Goal: Book appointment/travel/reservation

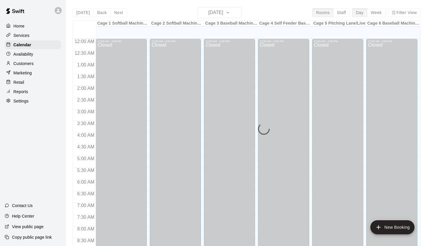
scroll to position [331, 0]
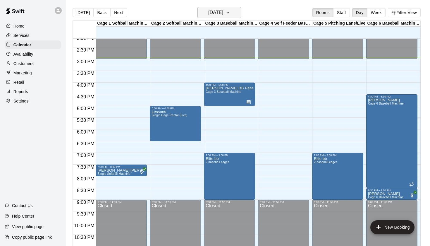
click at [231, 8] on button "[DATE]" at bounding box center [220, 12] width 44 height 11
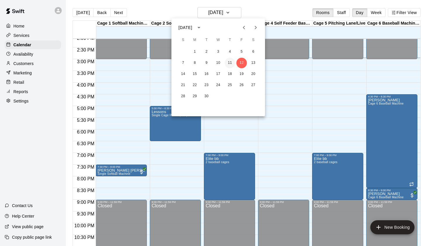
click at [230, 65] on button "11" at bounding box center [230, 63] width 11 height 11
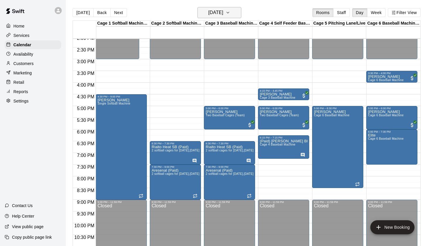
click at [223, 12] on h6 "[DATE]" at bounding box center [215, 12] width 15 height 8
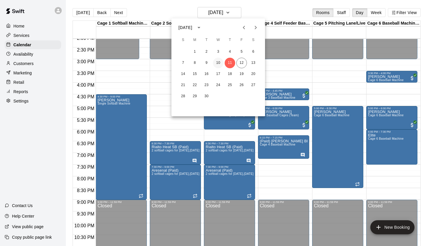
click at [217, 63] on button "10" at bounding box center [218, 63] width 11 height 11
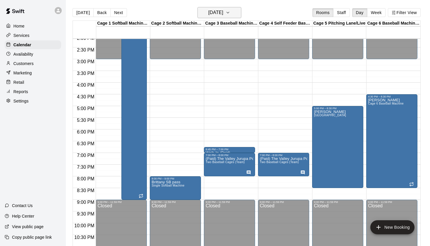
click at [223, 13] on h6 "[DATE]" at bounding box center [215, 12] width 15 height 8
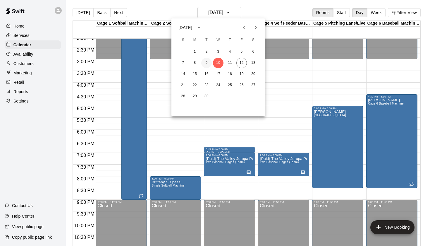
click at [208, 63] on button "9" at bounding box center [206, 63] width 11 height 11
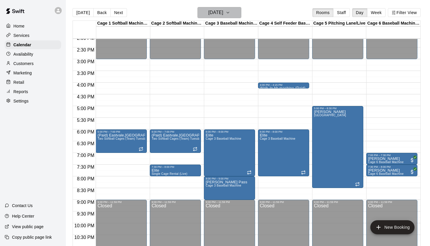
click at [223, 14] on h6 "[DATE]" at bounding box center [215, 12] width 15 height 8
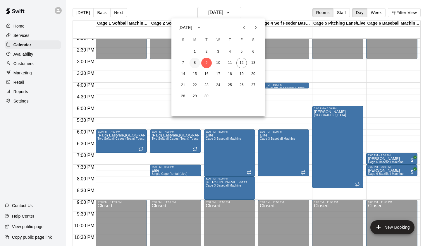
click at [199, 62] on button "8" at bounding box center [195, 63] width 11 height 11
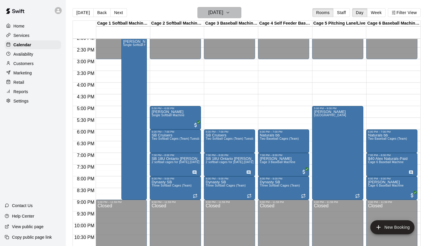
click at [223, 15] on h6 "[DATE]" at bounding box center [215, 12] width 15 height 8
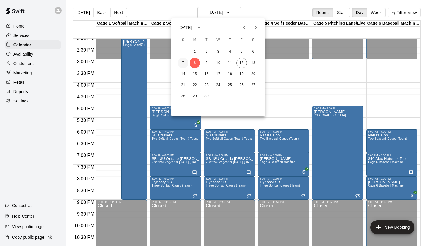
click at [183, 63] on button "7" at bounding box center [183, 63] width 11 height 11
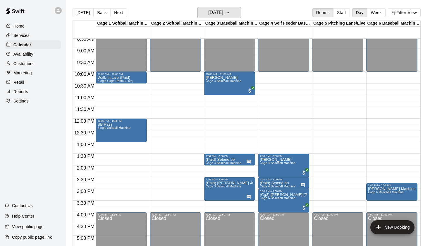
scroll to position [199, 0]
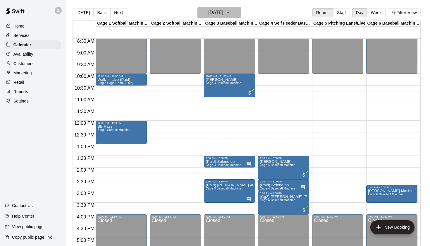
click at [239, 14] on button "[DATE]" at bounding box center [220, 12] width 44 height 11
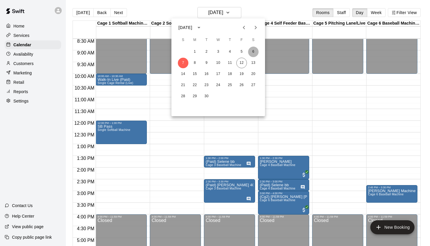
click at [251, 51] on button "6" at bounding box center [253, 52] width 11 height 11
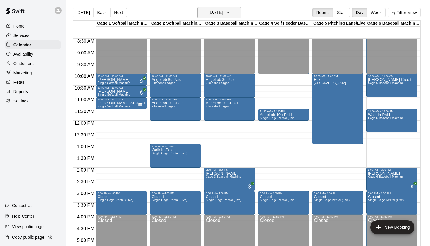
click at [223, 14] on h6 "[DATE]" at bounding box center [215, 12] width 15 height 8
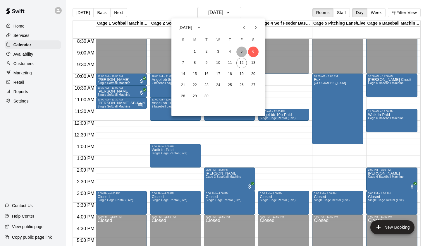
click at [242, 53] on button "5" at bounding box center [241, 52] width 11 height 11
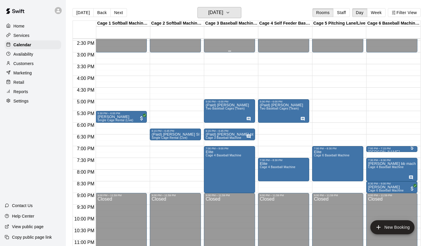
scroll to position [341, 0]
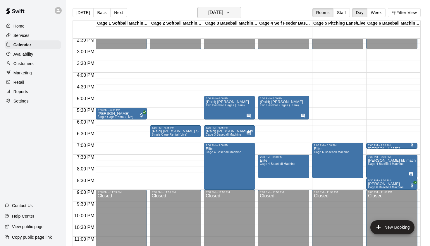
click at [223, 14] on h6 "[DATE]" at bounding box center [215, 12] width 15 height 8
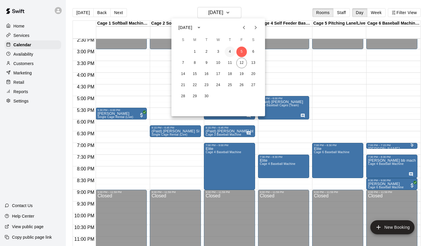
click at [231, 49] on button "4" at bounding box center [230, 52] width 11 height 11
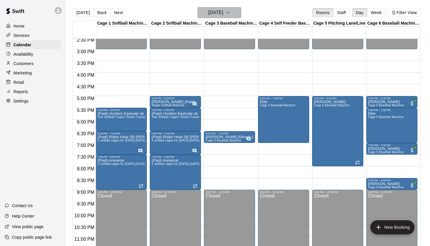
click at [223, 13] on h6 "[DATE]" at bounding box center [215, 12] width 15 height 8
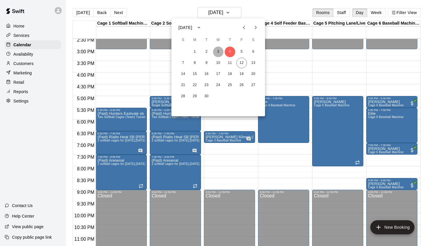
click at [219, 52] on button "3" at bounding box center [218, 52] width 11 height 11
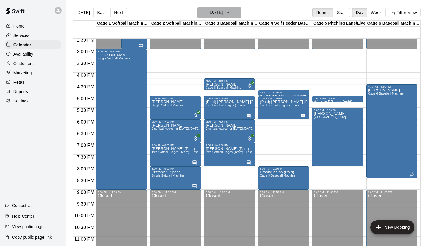
click at [223, 13] on h6 "[DATE]" at bounding box center [215, 12] width 15 height 8
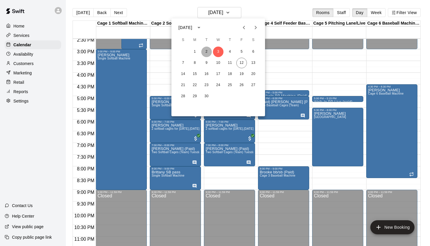
click at [208, 51] on button "2" at bounding box center [206, 52] width 11 height 11
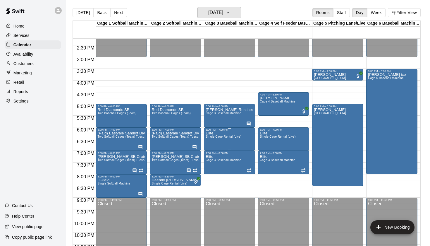
scroll to position [330, 0]
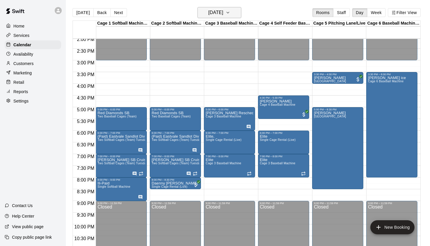
click at [216, 16] on h6 "[DATE]" at bounding box center [215, 12] width 15 height 8
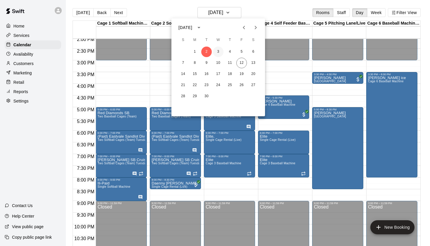
click at [220, 52] on button "3" at bounding box center [218, 52] width 11 height 11
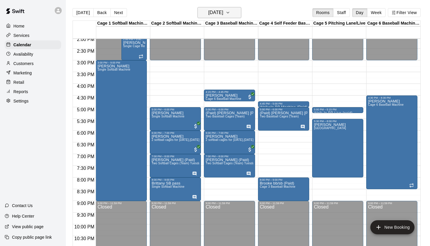
click at [223, 14] on h6 "[DATE]" at bounding box center [215, 12] width 15 height 8
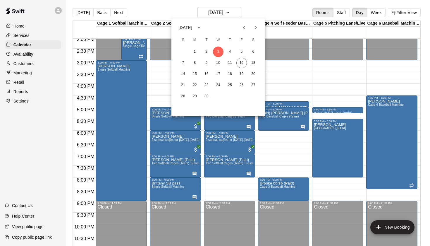
click at [231, 57] on div "1 2 3 4 5 6 7 8 9 10 11 12 13 14 15 16 17 18 19 20 21 22 23 24 25 26 27 28 29 30" at bounding box center [218, 74] width 94 height 56
click at [231, 52] on button "4" at bounding box center [230, 52] width 11 height 11
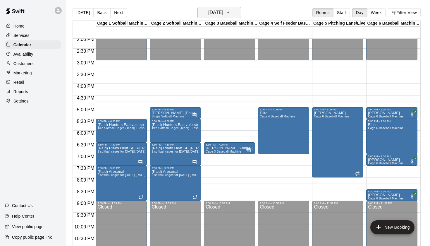
click at [223, 12] on h6 "[DATE]" at bounding box center [215, 12] width 15 height 8
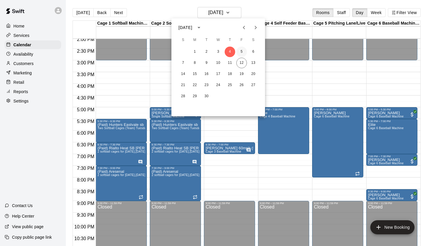
click at [240, 52] on button "5" at bounding box center [241, 52] width 11 height 11
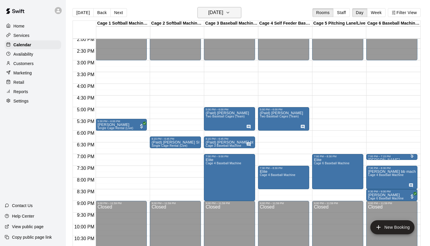
click at [230, 13] on icon "button" at bounding box center [228, 12] width 5 height 7
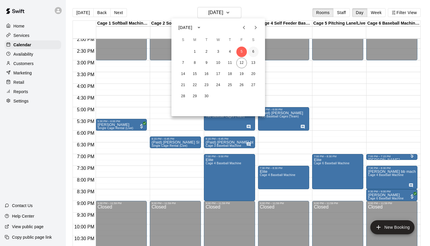
click at [253, 55] on button "6" at bounding box center [253, 52] width 11 height 11
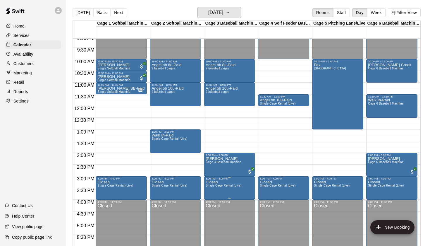
scroll to position [212, 0]
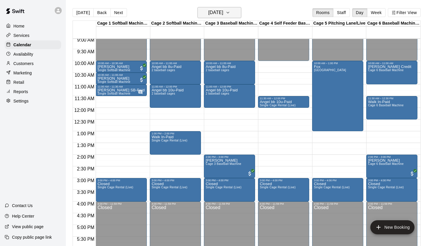
click at [223, 11] on h6 "[DATE]" at bounding box center [215, 12] width 15 height 8
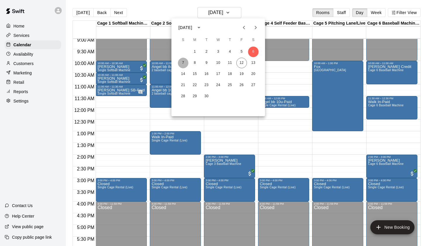
click at [184, 61] on button "7" at bounding box center [183, 63] width 11 height 11
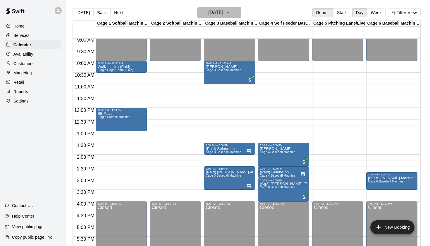
click at [223, 16] on h6 "[DATE]" at bounding box center [215, 12] width 15 height 8
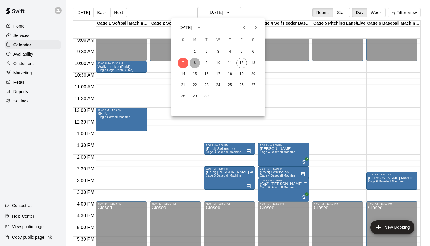
click at [194, 63] on button "8" at bounding box center [195, 63] width 11 height 11
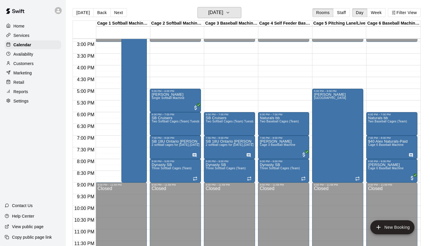
scroll to position [0, 0]
click at [223, 14] on h6 "[DATE]" at bounding box center [215, 12] width 15 height 8
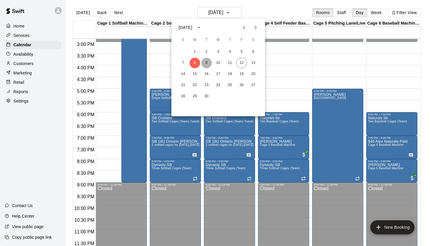
click at [208, 62] on button "9" at bounding box center [206, 63] width 11 height 11
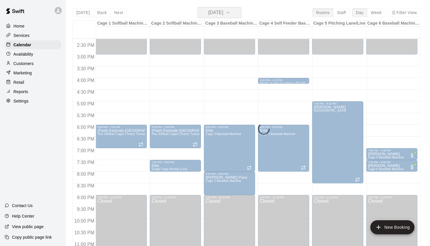
scroll to position [335, 0]
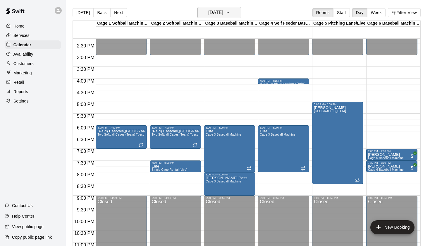
click at [223, 12] on h6 "[DATE]" at bounding box center [215, 12] width 15 height 8
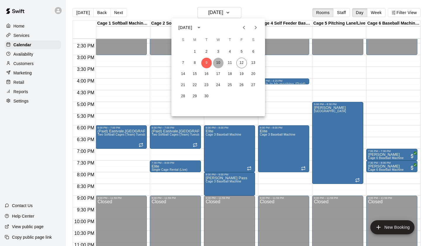
click at [219, 63] on button "10" at bounding box center [218, 63] width 11 height 11
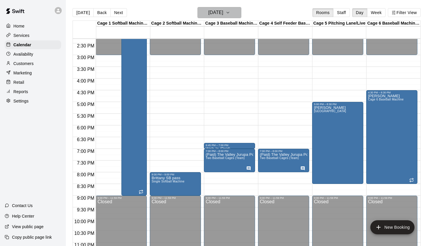
click at [223, 13] on h6 "[DATE]" at bounding box center [215, 12] width 15 height 8
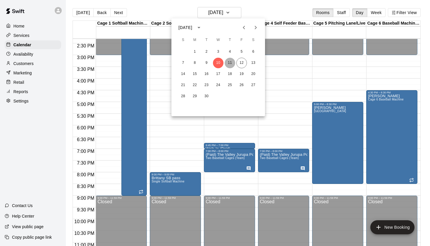
click at [229, 61] on button "11" at bounding box center [230, 63] width 11 height 11
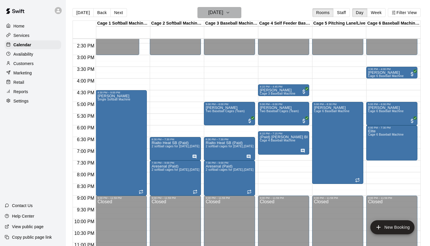
click at [223, 12] on h6 "[DATE]" at bounding box center [215, 12] width 15 height 8
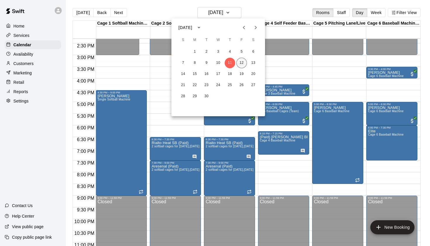
click at [243, 64] on button "12" at bounding box center [241, 63] width 11 height 11
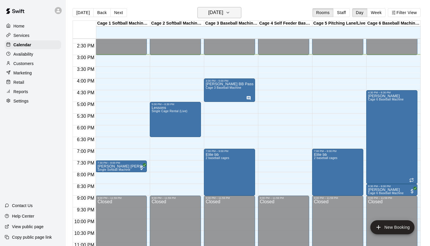
click at [223, 13] on h6 "[DATE]" at bounding box center [215, 12] width 15 height 8
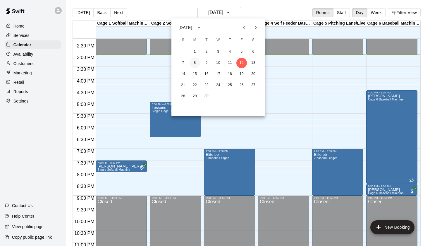
click at [197, 63] on button "8" at bounding box center [195, 63] width 11 height 11
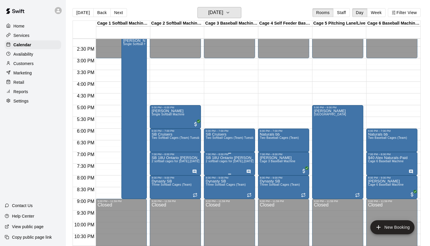
scroll to position [330, 0]
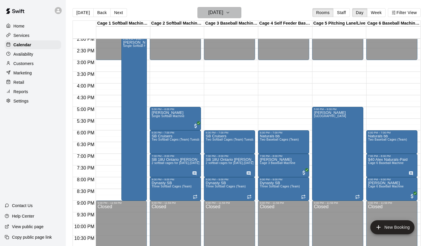
click at [223, 16] on h6 "[DATE]" at bounding box center [215, 12] width 15 height 8
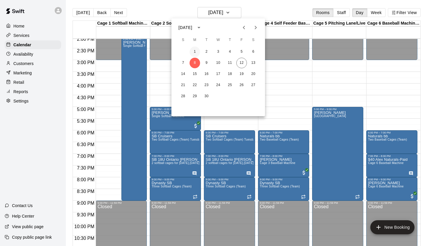
click at [194, 50] on button "1" at bounding box center [195, 52] width 11 height 11
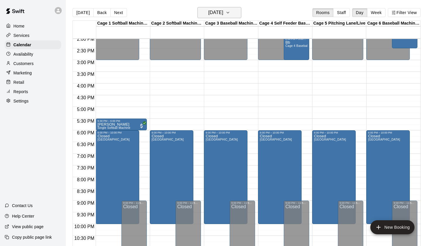
click at [223, 12] on h6 "[DATE]" at bounding box center [215, 12] width 15 height 8
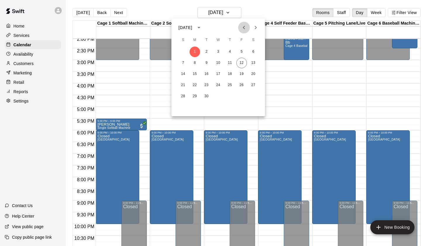
click at [245, 30] on icon "Previous month" at bounding box center [244, 27] width 7 height 7
click at [185, 108] on button "31" at bounding box center [183, 107] width 11 height 11
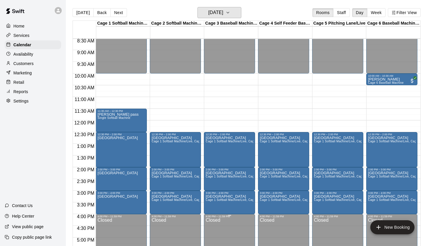
scroll to position [199, 0]
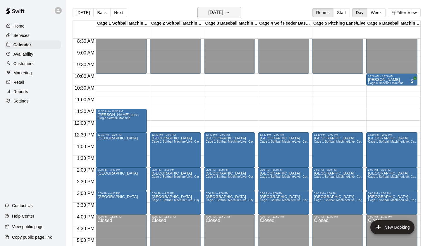
click at [223, 14] on h6 "[DATE]" at bounding box center [215, 12] width 15 height 8
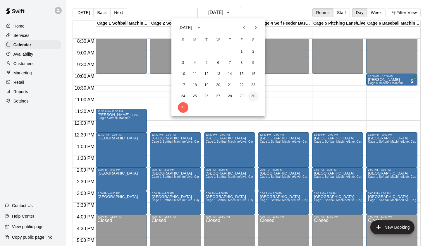
click at [252, 93] on button "30" at bounding box center [253, 96] width 11 height 11
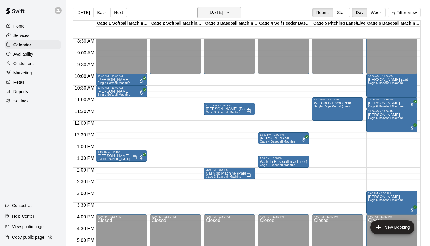
click at [223, 17] on h6 "[DATE]" at bounding box center [215, 12] width 15 height 8
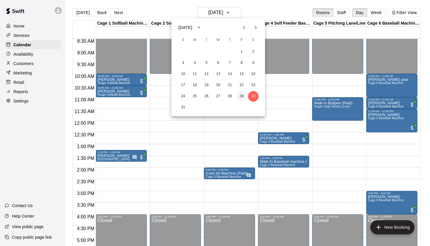
click at [244, 96] on button "29" at bounding box center [241, 96] width 11 height 11
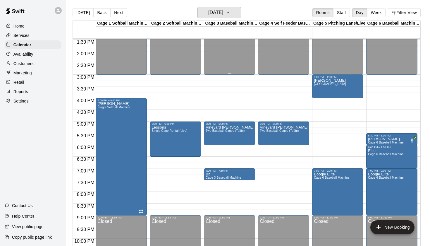
scroll to position [316, 0]
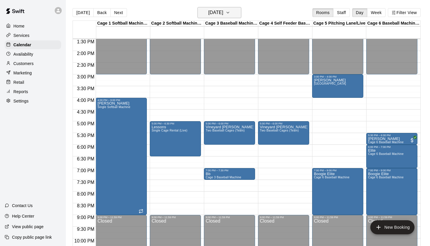
click at [215, 16] on h6 "[DATE]" at bounding box center [215, 12] width 15 height 8
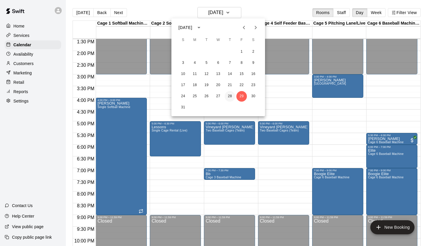
click at [230, 98] on button "28" at bounding box center [230, 96] width 11 height 11
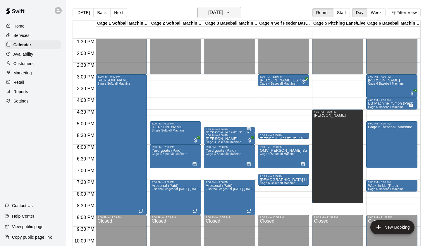
click at [223, 14] on h6 "[DATE]" at bounding box center [215, 12] width 15 height 8
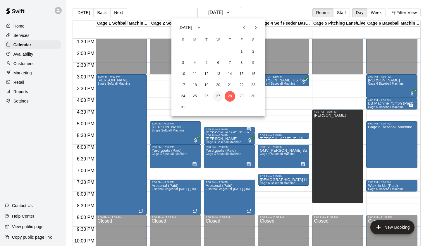
click at [219, 96] on button "27" at bounding box center [218, 96] width 11 height 11
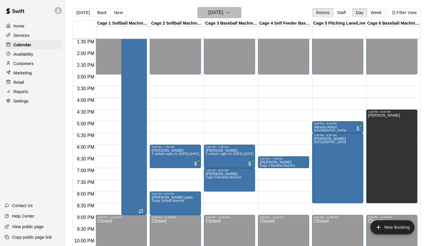
click at [223, 13] on h6 "[DATE]" at bounding box center [215, 12] width 15 height 8
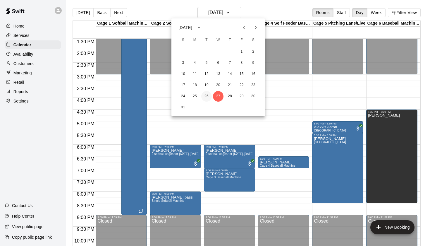
click at [207, 96] on button "26" at bounding box center [206, 96] width 11 height 11
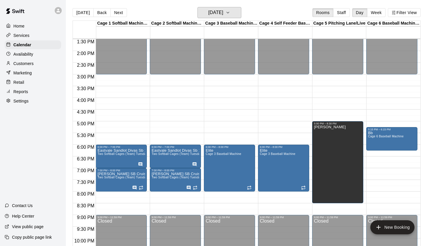
click at [223, 13] on h6 "[DATE]" at bounding box center [215, 12] width 15 height 8
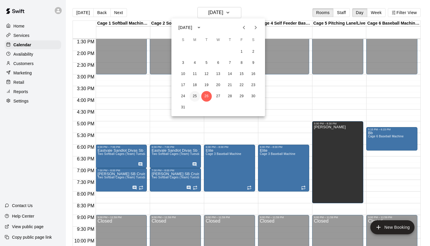
click at [197, 96] on button "25" at bounding box center [195, 96] width 11 height 11
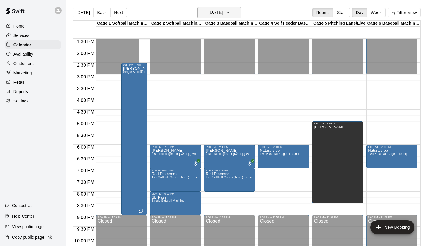
click at [223, 15] on h6 "[DATE]" at bounding box center [215, 12] width 15 height 8
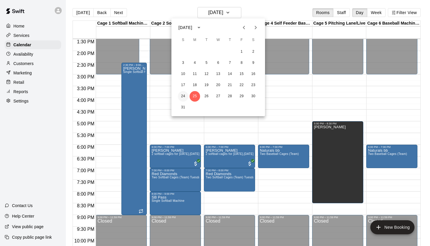
click at [183, 96] on button "24" at bounding box center [183, 96] width 11 height 11
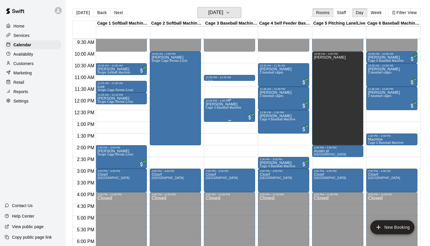
scroll to position [214, 0]
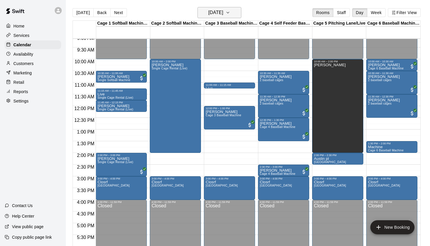
click at [223, 10] on h6 "[DATE]" at bounding box center [215, 12] width 15 height 8
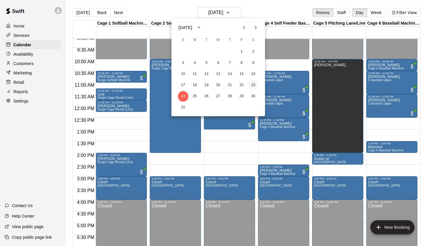
click at [252, 88] on button "23" at bounding box center [253, 85] width 11 height 11
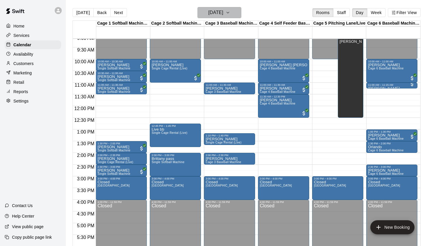
click at [223, 13] on h6 "[DATE]" at bounding box center [215, 12] width 15 height 8
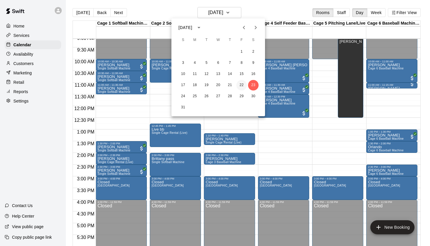
click at [241, 86] on button "22" at bounding box center [241, 85] width 11 height 11
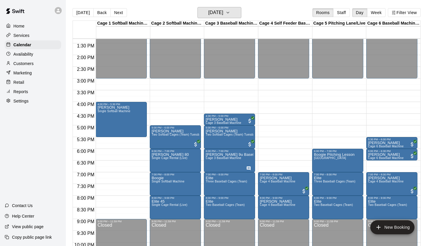
scroll to position [315, 0]
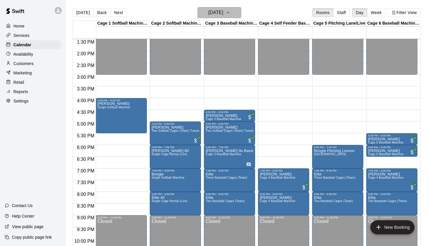
click at [231, 15] on button "[DATE]" at bounding box center [220, 12] width 44 height 11
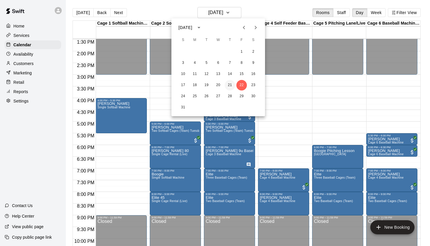
click at [232, 87] on button "21" at bounding box center [230, 85] width 11 height 11
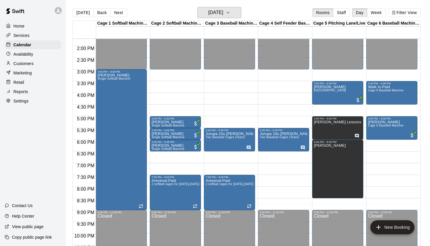
scroll to position [321, 0]
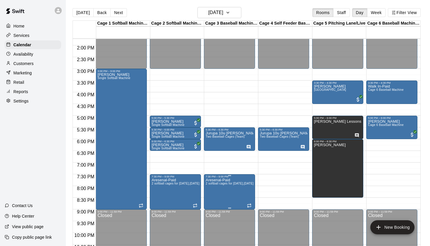
click at [213, 181] on icon "edit" at bounding box center [211, 184] width 7 height 7
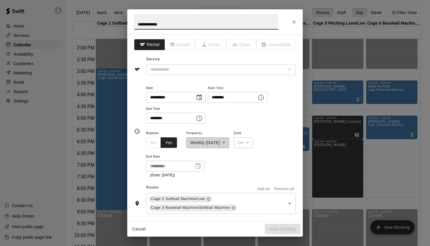
type input "**********"
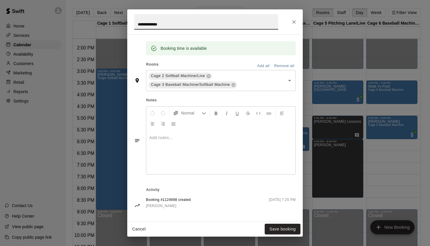
scroll to position [145, 0]
click at [294, 24] on icon "Close" at bounding box center [294, 22] width 6 height 6
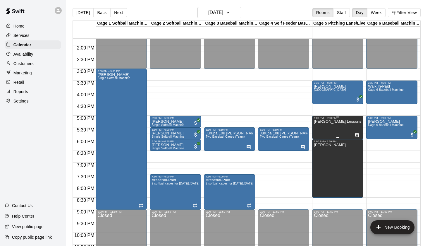
click at [323, 128] on div "[PERSON_NAME] Lessons" at bounding box center [337, 242] width 47 height 246
click at [320, 126] on icon "edit" at bounding box center [319, 125] width 5 height 5
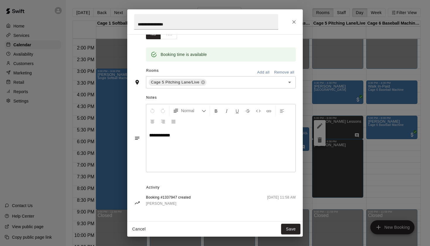
scroll to position [77, 0]
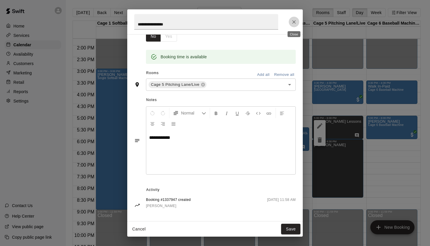
click at [293, 23] on icon "Close" at bounding box center [294, 22] width 6 height 6
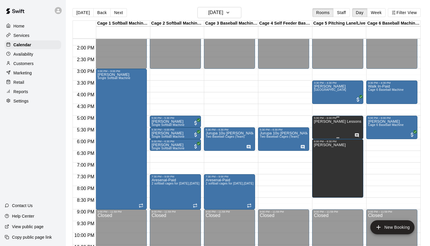
click at [331, 126] on div "[PERSON_NAME] Lessons" at bounding box center [337, 242] width 47 height 246
click at [323, 124] on icon "edit" at bounding box center [319, 125] width 7 height 7
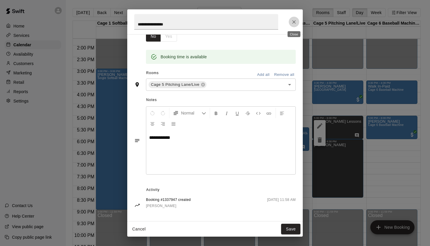
click at [289, 23] on button "Close" at bounding box center [294, 22] width 11 height 11
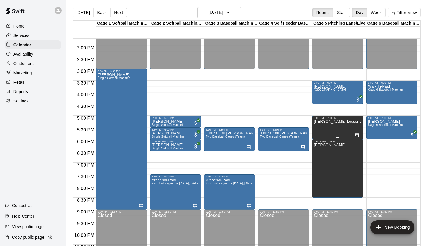
click at [332, 121] on p "[PERSON_NAME] Lessons" at bounding box center [337, 121] width 47 height 0
click at [322, 125] on icon "edit" at bounding box center [319, 127] width 7 height 7
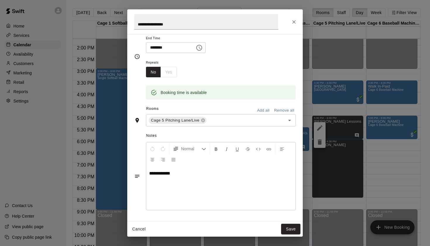
scroll to position [40, 0]
click at [295, 21] on icon "Close" at bounding box center [294, 22] width 4 height 4
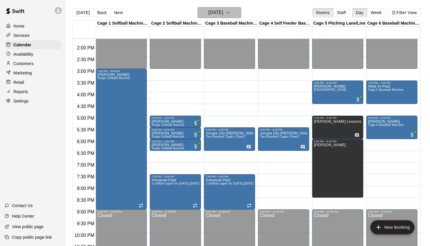
click at [223, 12] on h6 "[DATE]" at bounding box center [215, 12] width 15 height 8
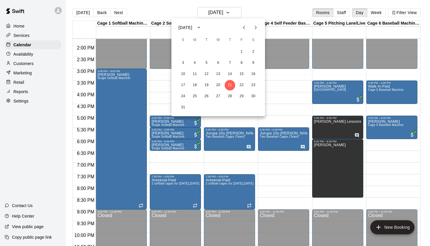
click at [257, 32] on button "Next month" at bounding box center [256, 28] width 12 height 12
click at [194, 64] on button "8" at bounding box center [195, 63] width 11 height 11
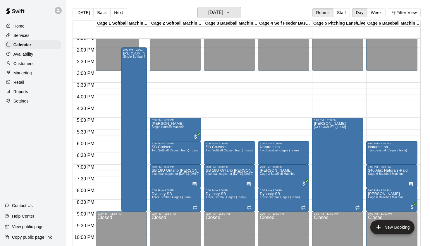
scroll to position [319, 0]
click at [220, 8] on h6 "[DATE]" at bounding box center [215, 12] width 15 height 8
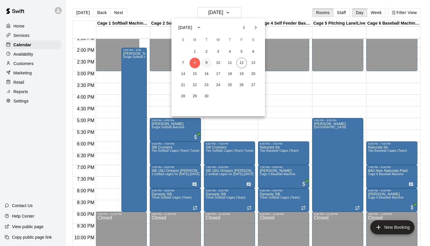
click at [207, 61] on button "9" at bounding box center [206, 63] width 11 height 11
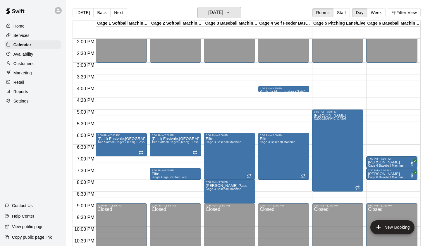
scroll to position [331, 0]
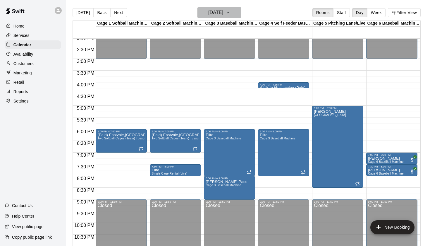
click at [223, 13] on h6 "[DATE]" at bounding box center [215, 12] width 15 height 8
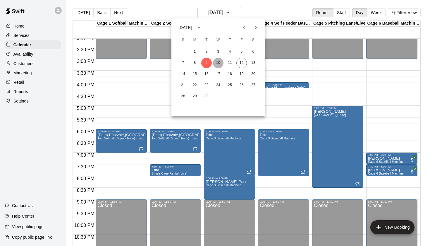
click at [219, 64] on button "10" at bounding box center [218, 63] width 11 height 11
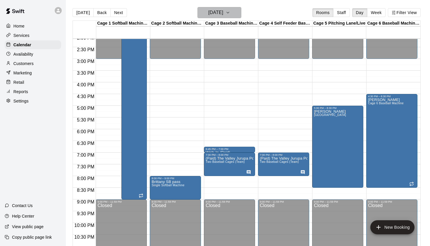
click at [223, 12] on h6 "[DATE]" at bounding box center [215, 12] width 15 height 8
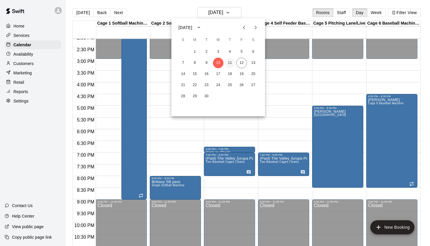
click at [230, 63] on button "11" at bounding box center [230, 63] width 11 height 11
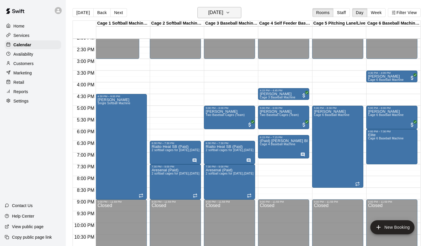
click at [223, 14] on h6 "[DATE]" at bounding box center [215, 12] width 15 height 8
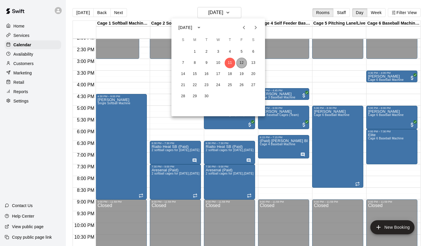
click at [242, 64] on button "12" at bounding box center [241, 63] width 11 height 11
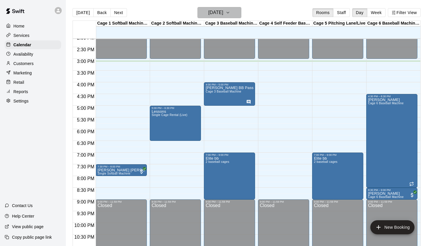
click at [223, 16] on h6 "[DATE]" at bounding box center [215, 12] width 15 height 8
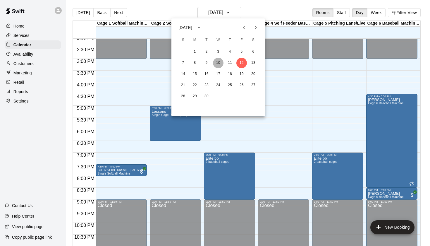
click at [220, 64] on button "10" at bounding box center [218, 63] width 11 height 11
